Goal: Find specific page/section: Find specific page/section

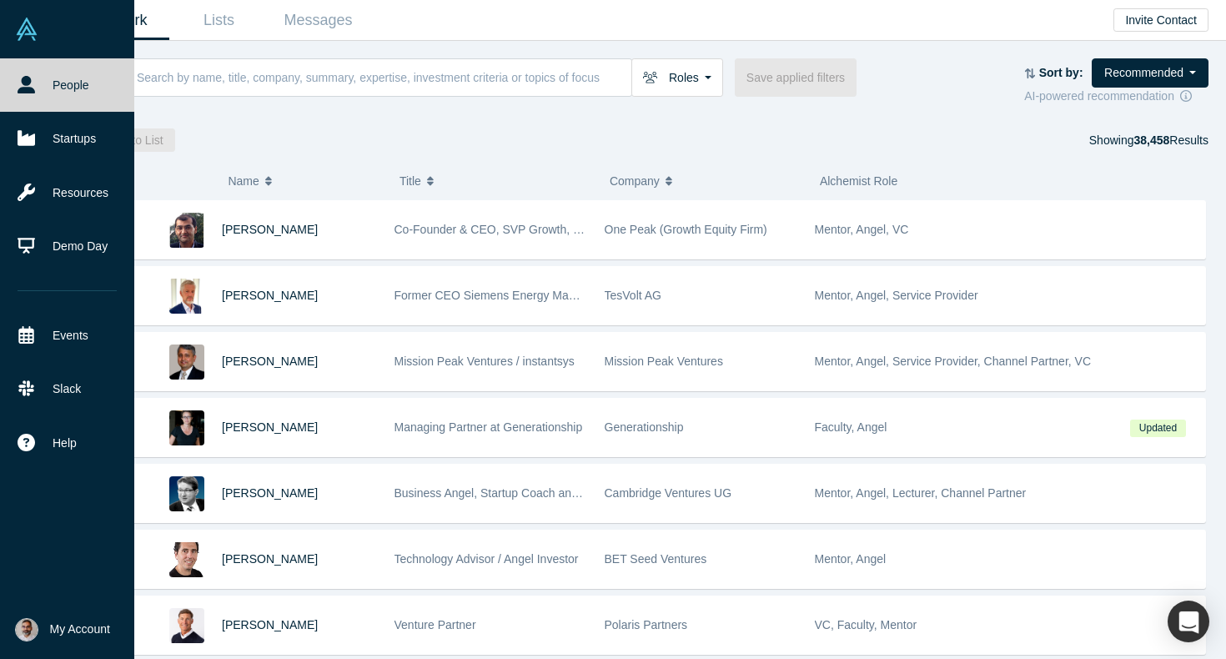
click at [73, 625] on span "My Account" at bounding box center [80, 629] width 60 height 18
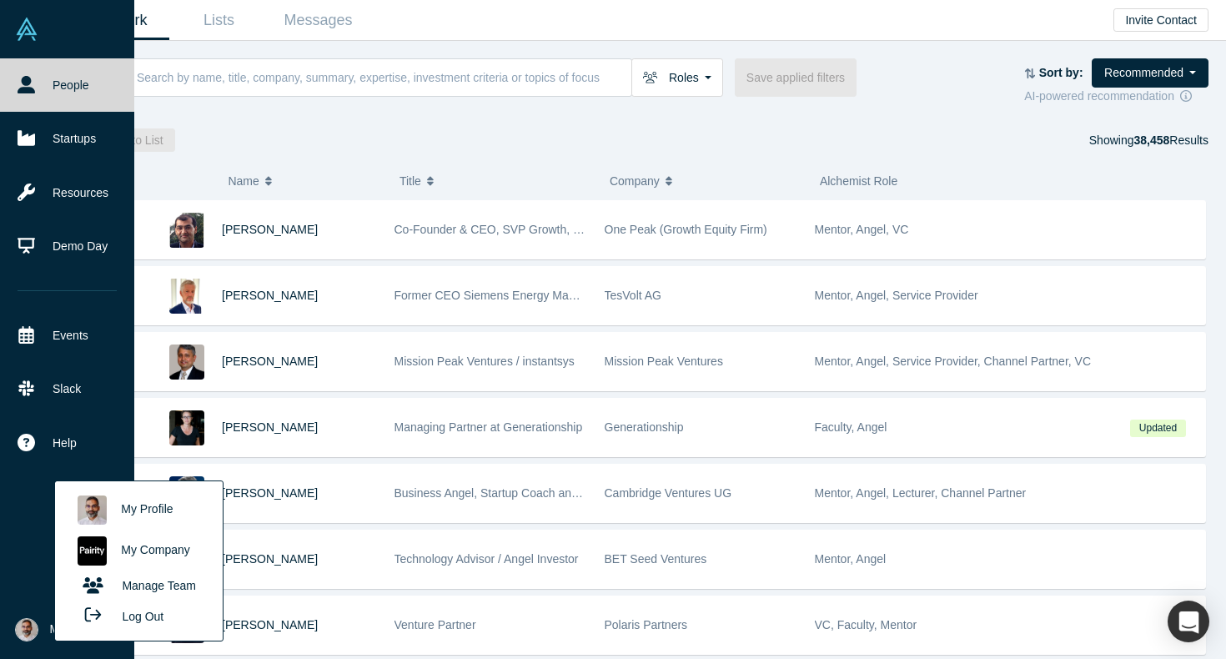
click at [133, 545] on link "My Company" at bounding box center [138, 550] width 138 height 41
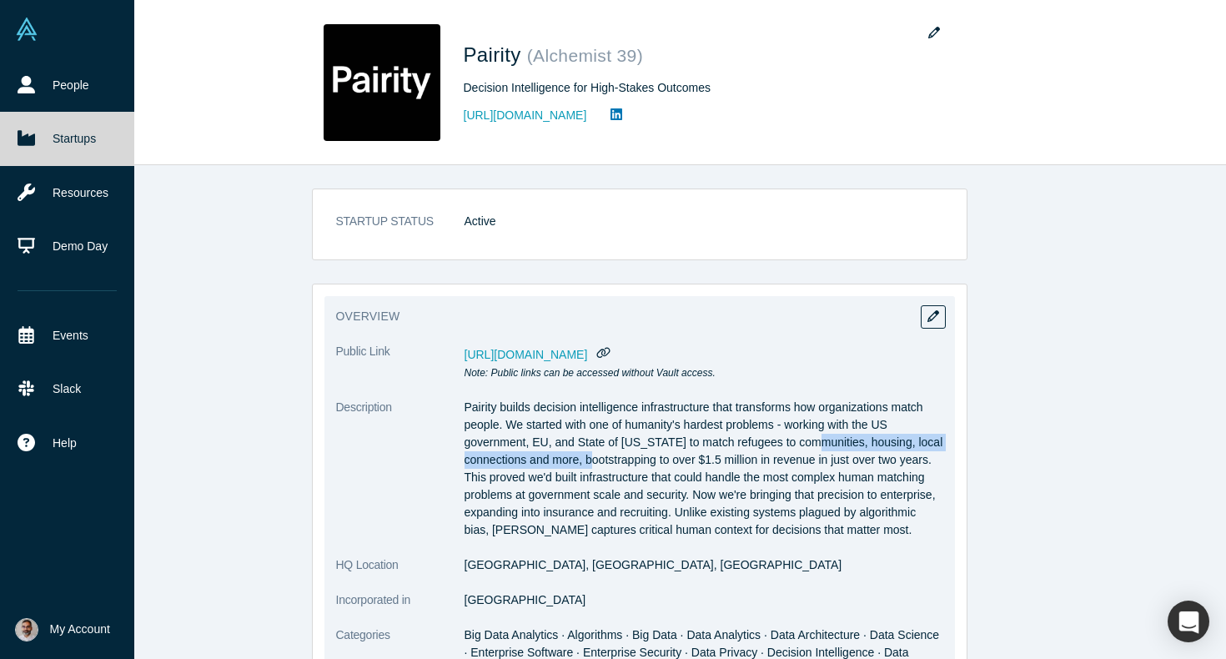
drag, startPoint x: 815, startPoint y: 439, endPoint x: 605, endPoint y: 459, distance: 210.3
click at [605, 459] on p "Pairity builds decision intelligence infrastructure that transforms how organiz…" at bounding box center [703, 469] width 479 height 140
copy p "communities, housing, local connections and more"
